Goal: Information Seeking & Learning: Learn about a topic

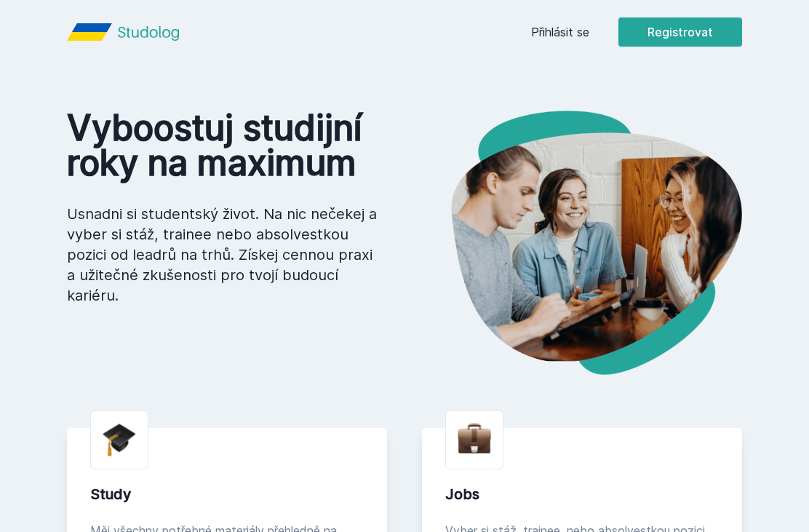
click at [568, 33] on link "Přihlásit se" at bounding box center [560, 31] width 58 height 17
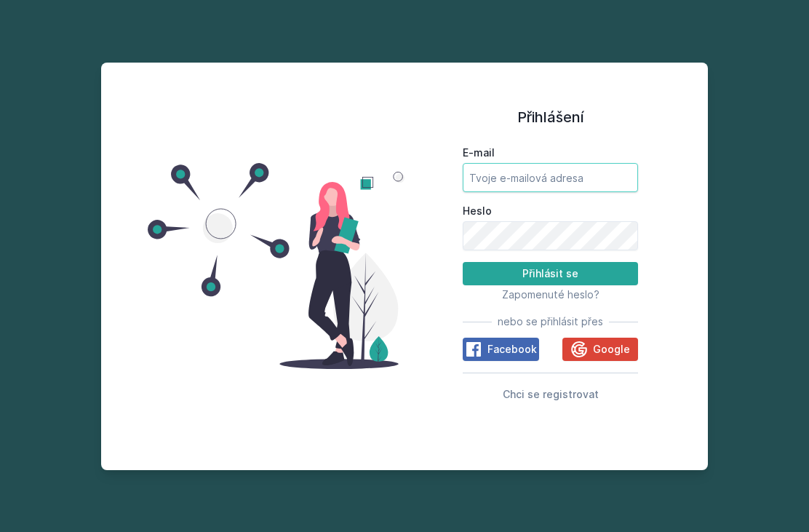
click at [578, 192] on input "E-mail" at bounding box center [550, 177] width 175 height 29
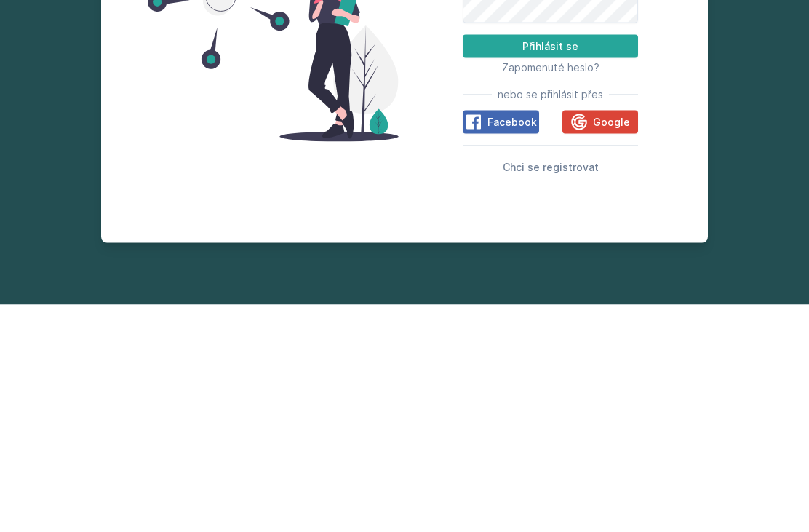
click at [624, 342] on span "Google" at bounding box center [611, 349] width 37 height 15
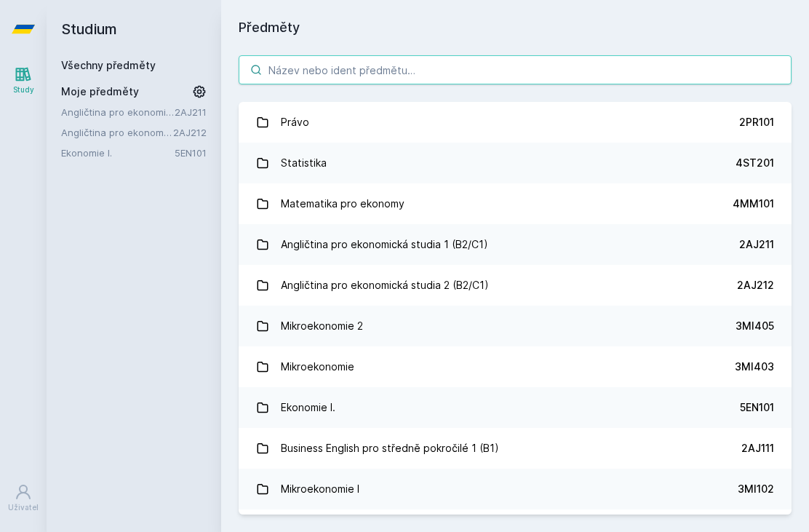
click at [503, 63] on input "search" at bounding box center [515, 69] width 553 height 29
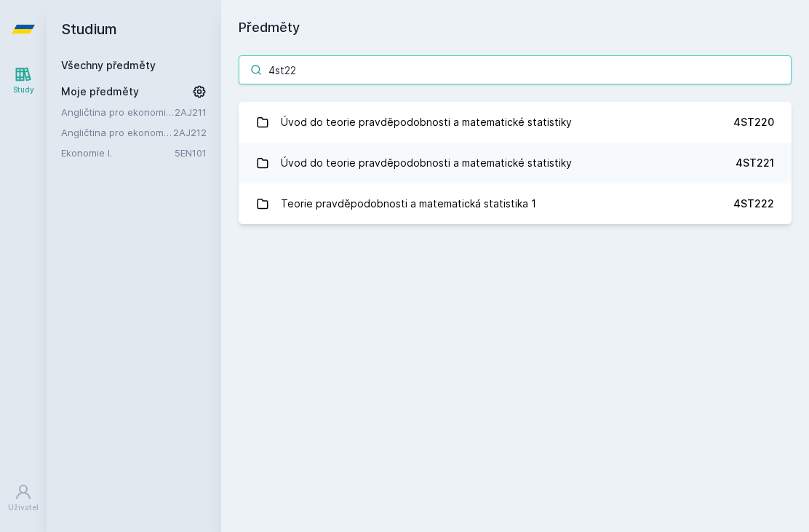
type input "4st22"
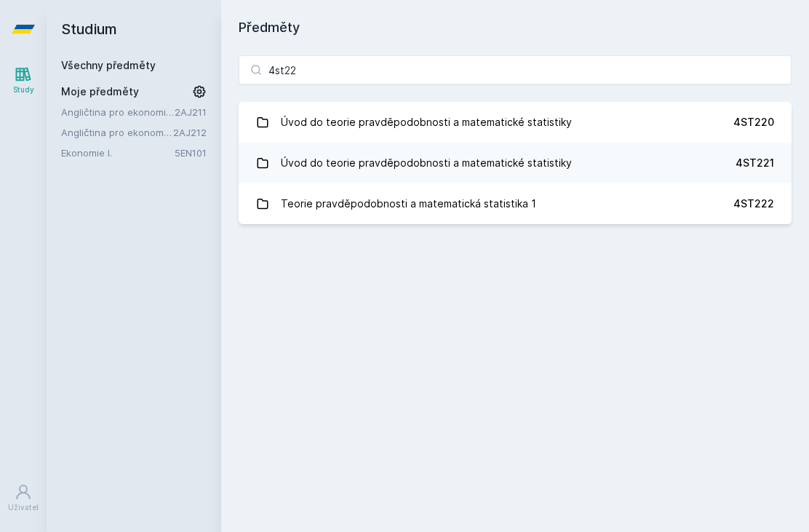
click at [446, 167] on div "Úvod do teorie pravděpodobnosti a matematické statistiky" at bounding box center [426, 162] width 291 height 29
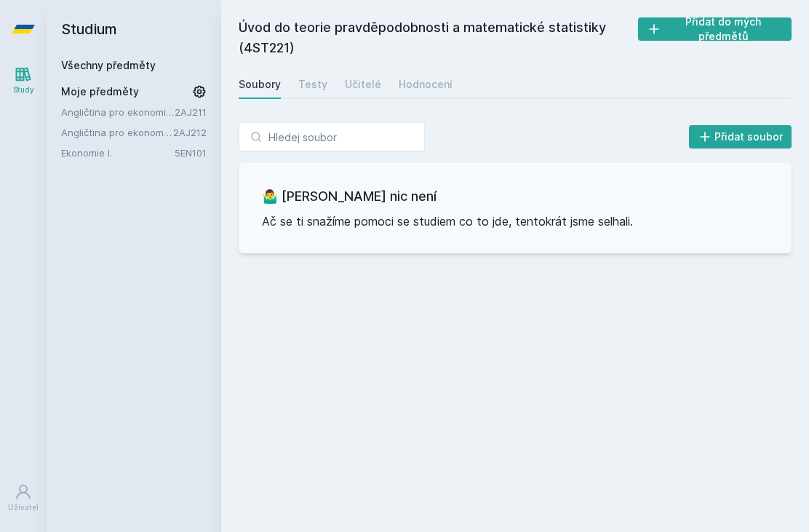
click at [320, 76] on link "Testy" at bounding box center [312, 84] width 29 height 29
click at [356, 90] on div "Učitelé" at bounding box center [363, 84] width 36 height 15
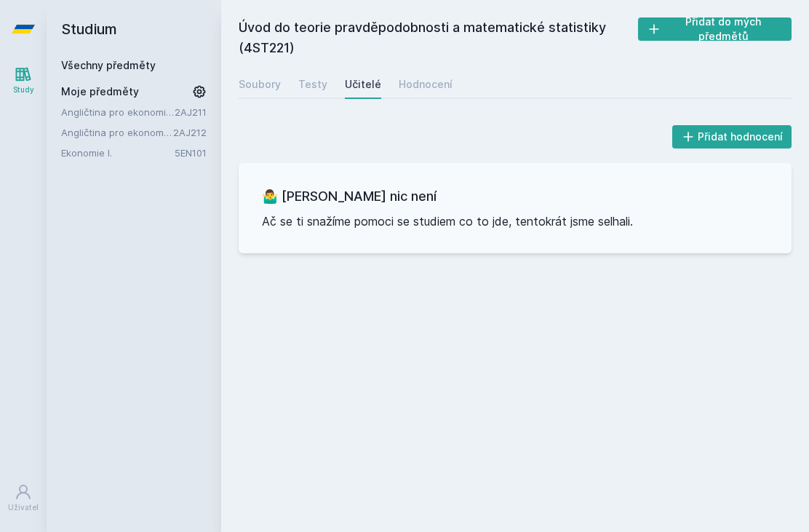
click at [422, 87] on div "Hodnocení" at bounding box center [426, 84] width 54 height 15
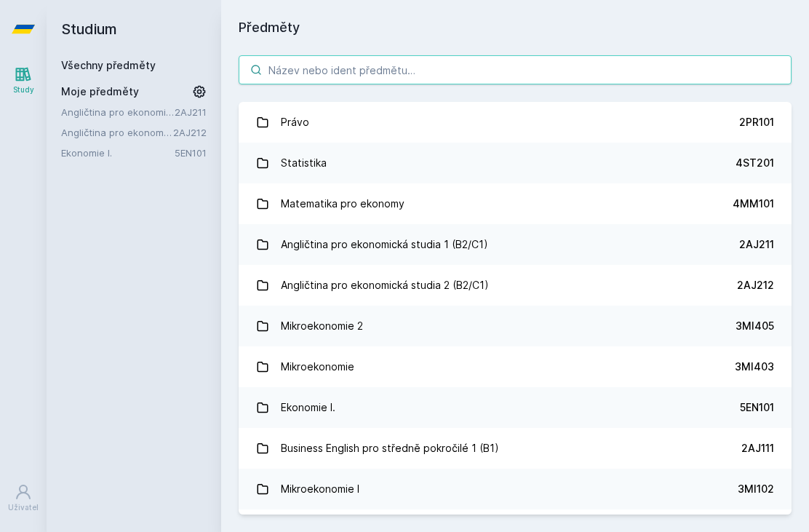
click at [442, 73] on input "search" at bounding box center [515, 69] width 553 height 29
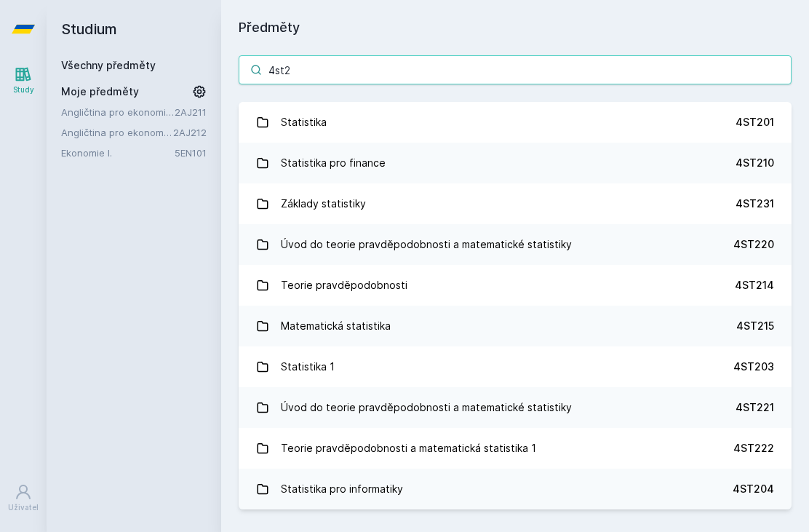
type input "4st22"
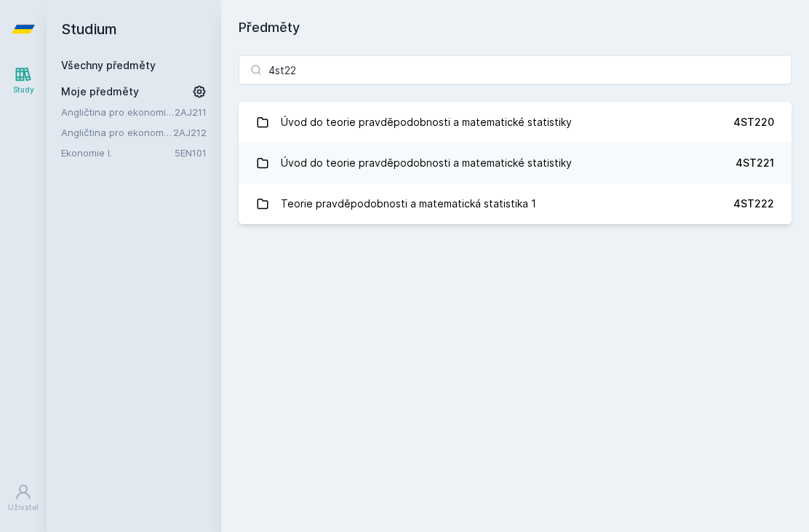
click at [522, 122] on div "Úvod do teorie pravděpodobnosti a matematické statistiky" at bounding box center [426, 122] width 291 height 29
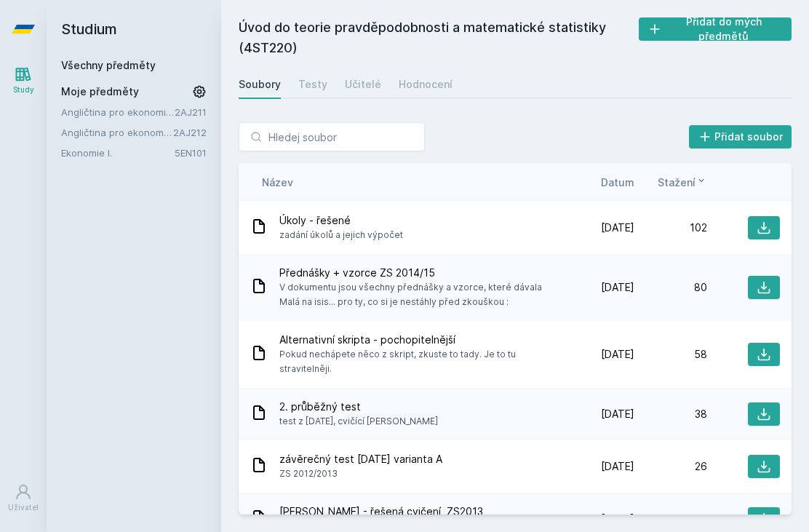
click at [415, 91] on div "Hodnocení" at bounding box center [426, 84] width 54 height 15
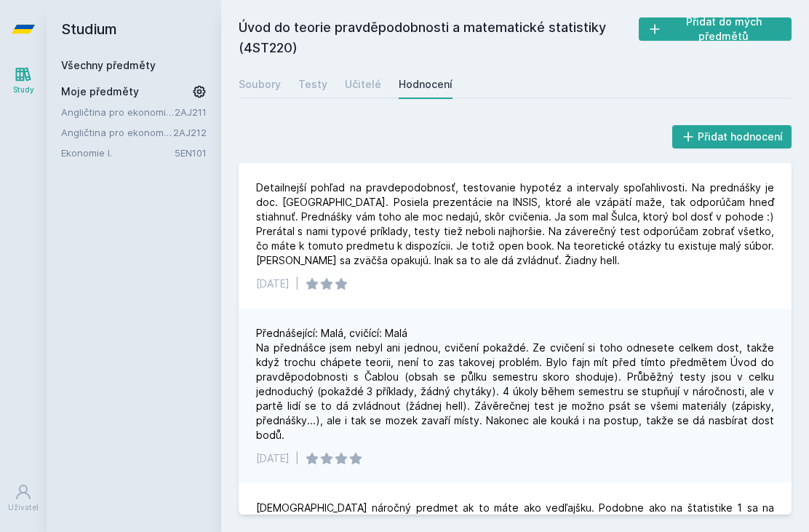
click at [351, 89] on div "Učitelé" at bounding box center [363, 84] width 36 height 15
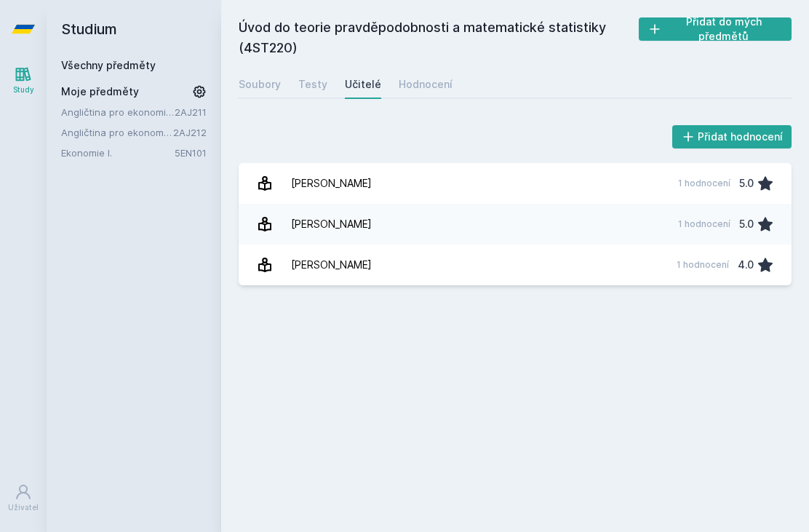
click at [266, 85] on div "Soubory" at bounding box center [260, 84] width 42 height 15
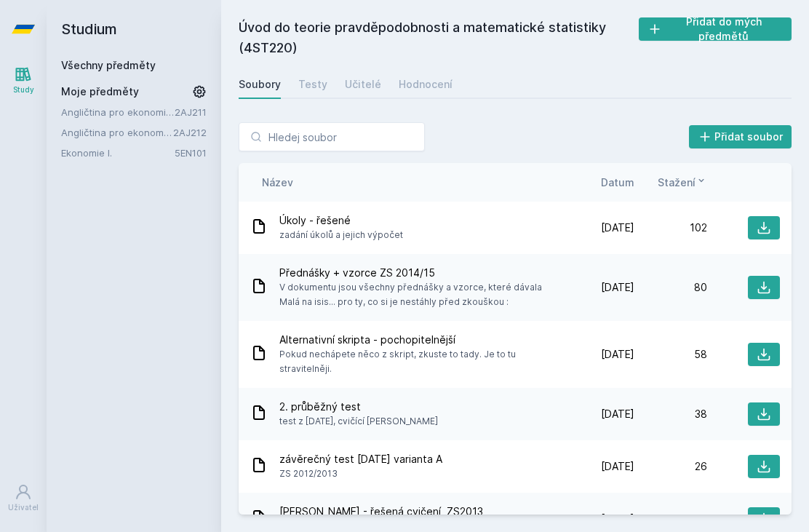
click at [311, 76] on link "Testy" at bounding box center [312, 84] width 29 height 29
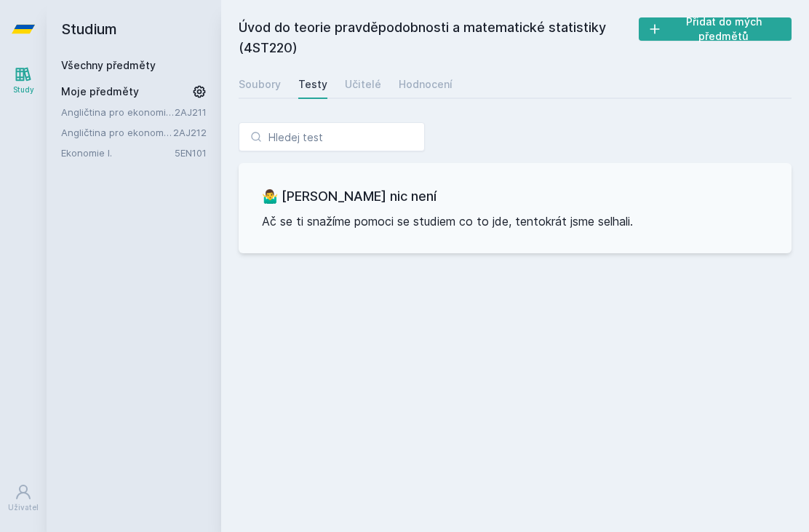
click at [261, 81] on div "Soubory" at bounding box center [260, 84] width 42 height 15
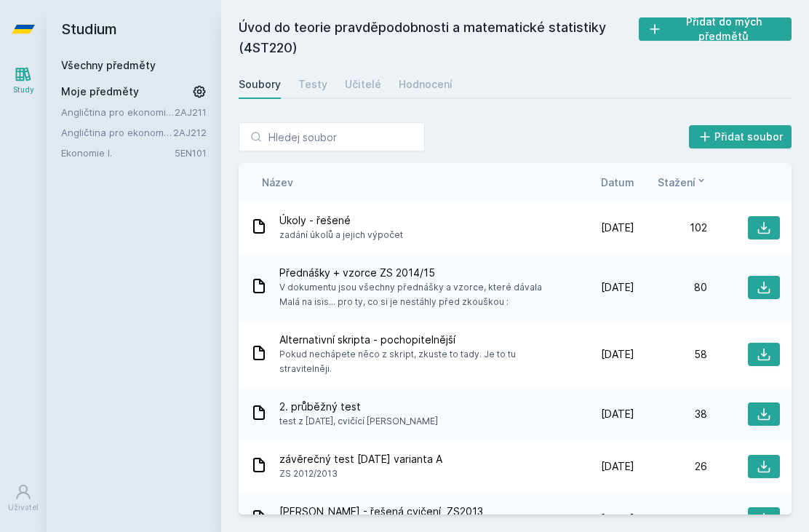
click at [691, 167] on div "Název Datum Stažení" at bounding box center [515, 182] width 553 height 39
click at [700, 188] on button "Stažení" at bounding box center [682, 182] width 49 height 15
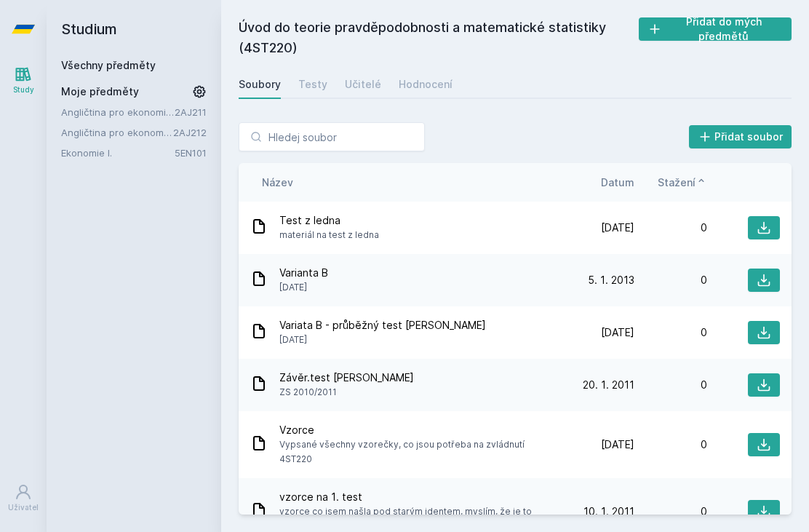
click at [690, 184] on span "Stažení" at bounding box center [677, 182] width 38 height 15
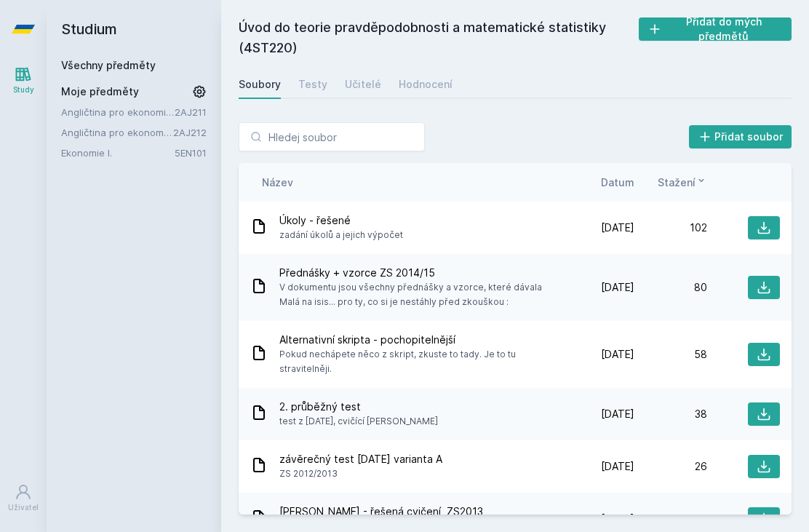
click at [629, 176] on span "Datum" at bounding box center [617, 182] width 33 height 15
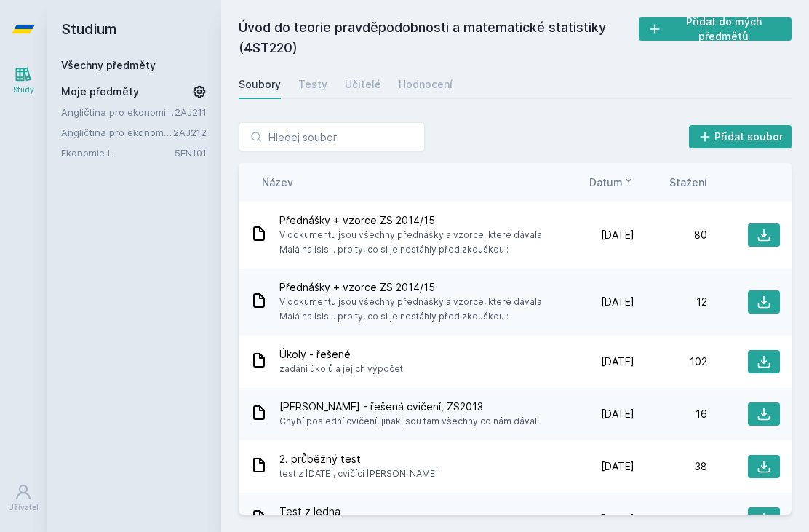
click at [397, 224] on span "Přednášky + vzorce ZS 2014/15" at bounding box center [417, 220] width 276 height 15
click at [413, 213] on span "Přednášky + vzorce ZS 2014/15" at bounding box center [417, 220] width 276 height 15
click at [760, 229] on icon at bounding box center [764, 235] width 15 height 15
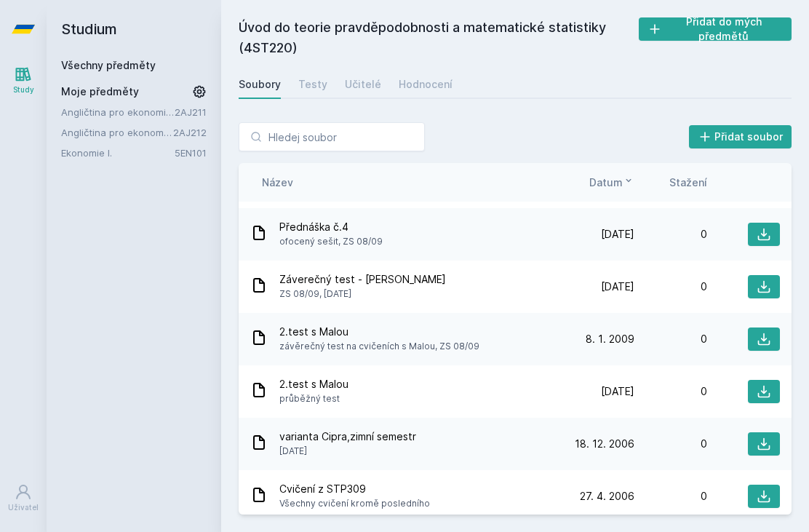
scroll to position [1823, 0]
